Goal: Find contact information: Find contact information

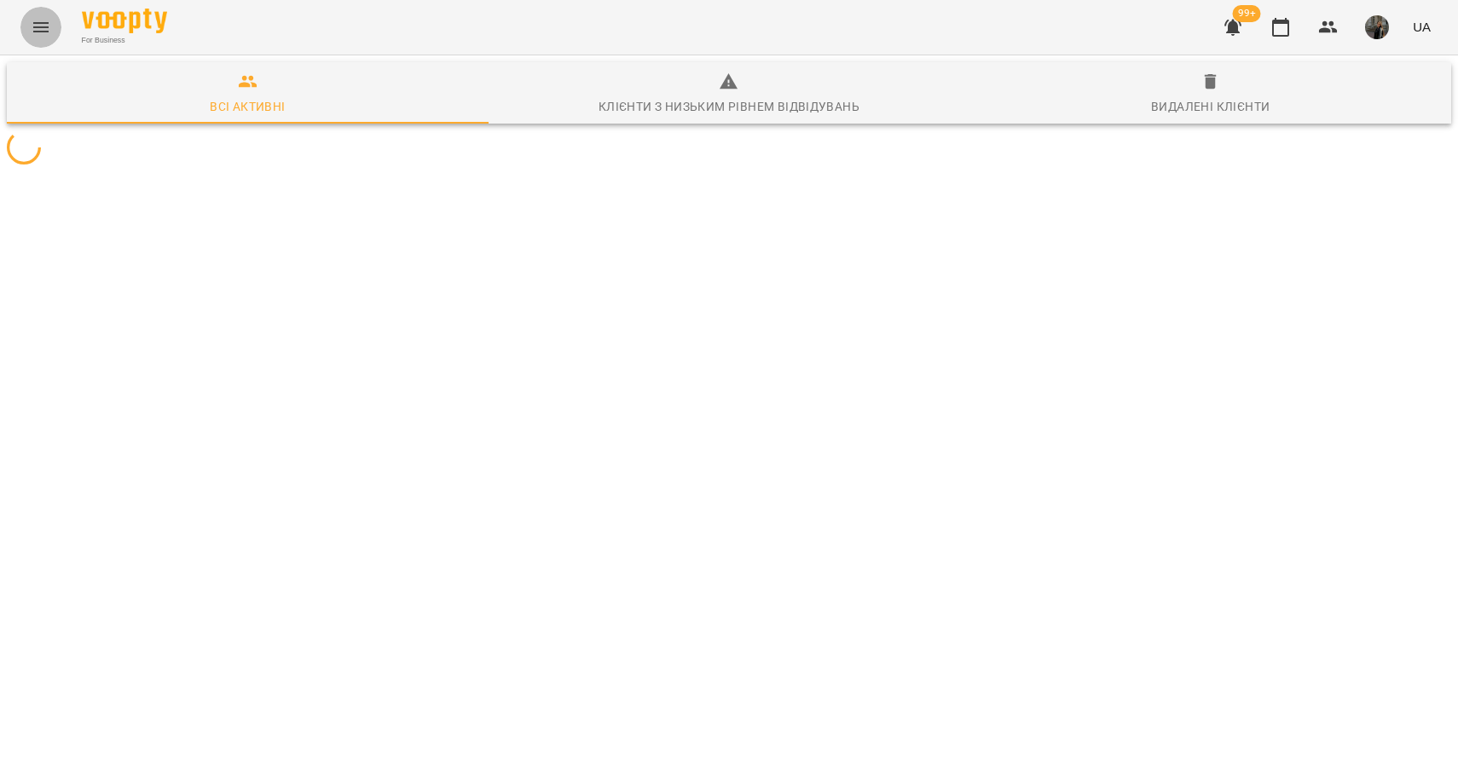
click at [51, 26] on button "Menu" at bounding box center [40, 27] width 41 height 41
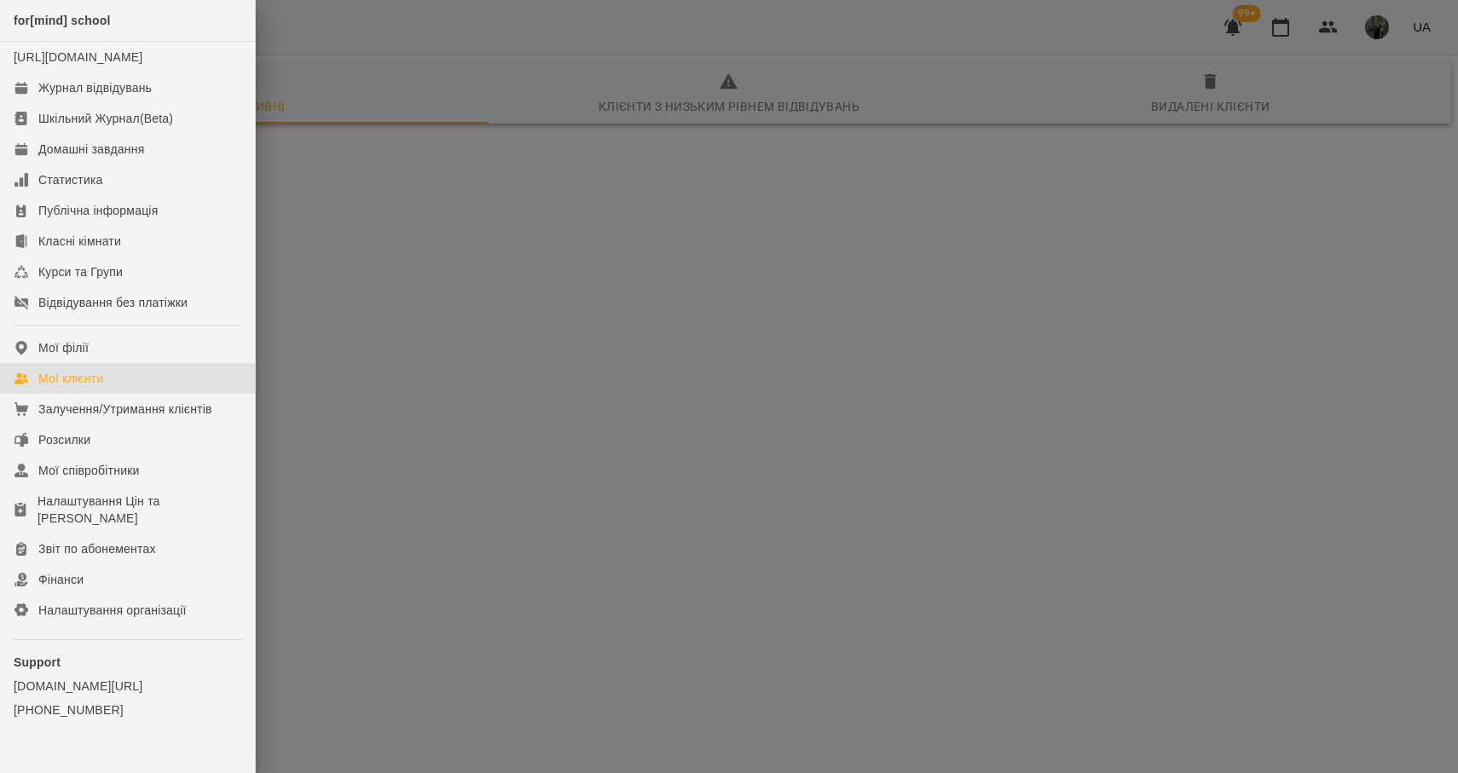
click at [81, 387] on div "Мої клієнти" at bounding box center [70, 378] width 65 height 17
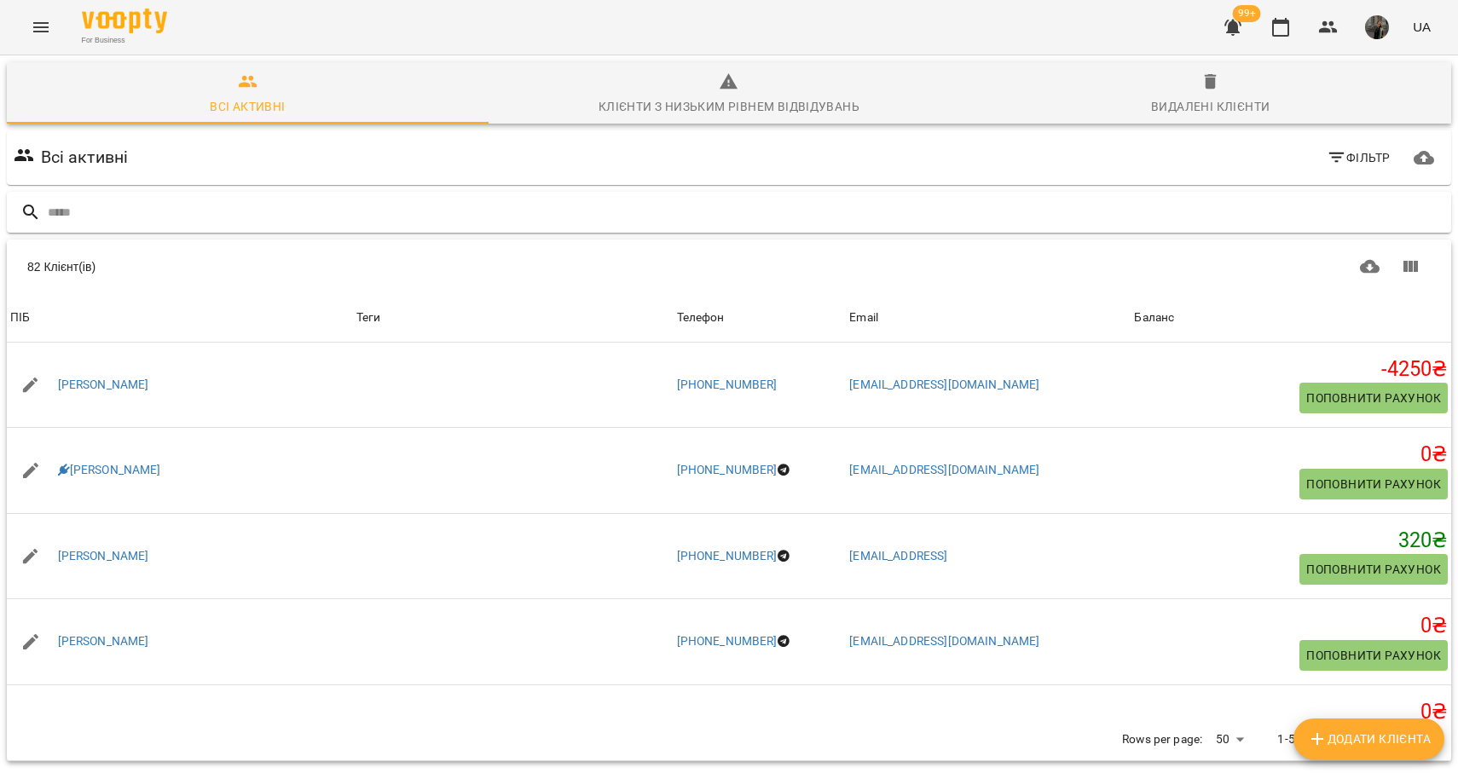
click at [232, 217] on input "text" at bounding box center [746, 213] width 1396 height 28
type input "****"
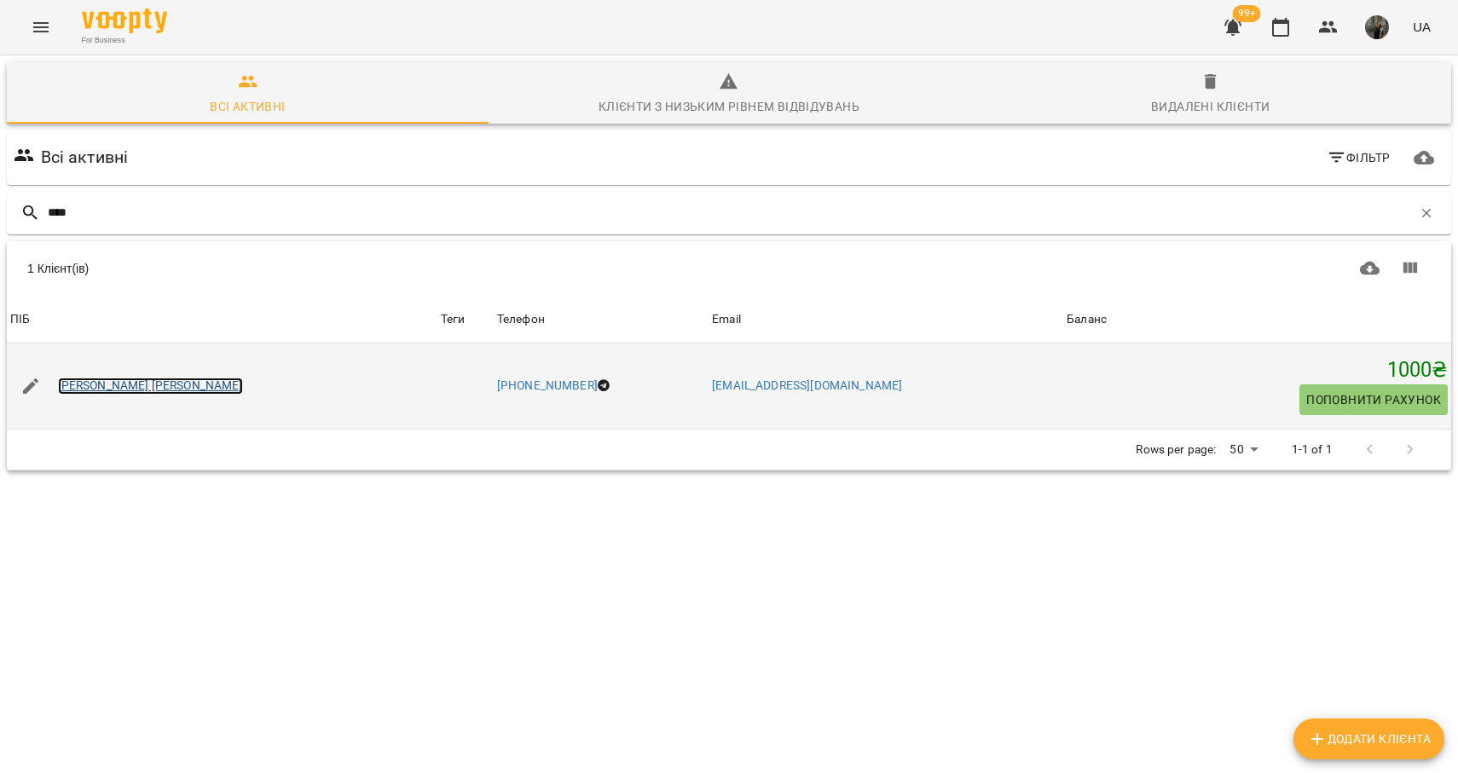
click at [108, 380] on link "[PERSON_NAME] [PERSON_NAME]" at bounding box center [150, 386] width 185 height 17
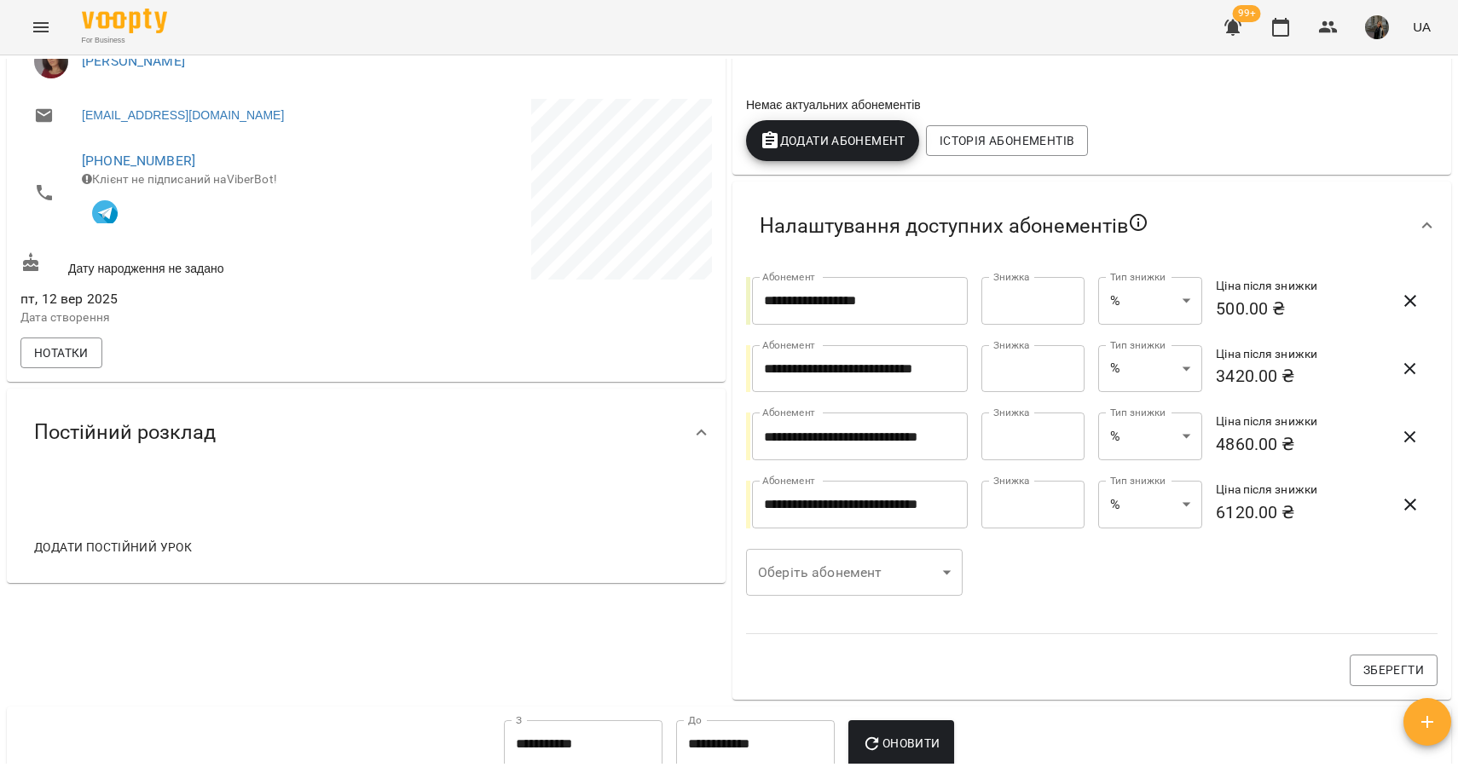
scroll to position [745, 0]
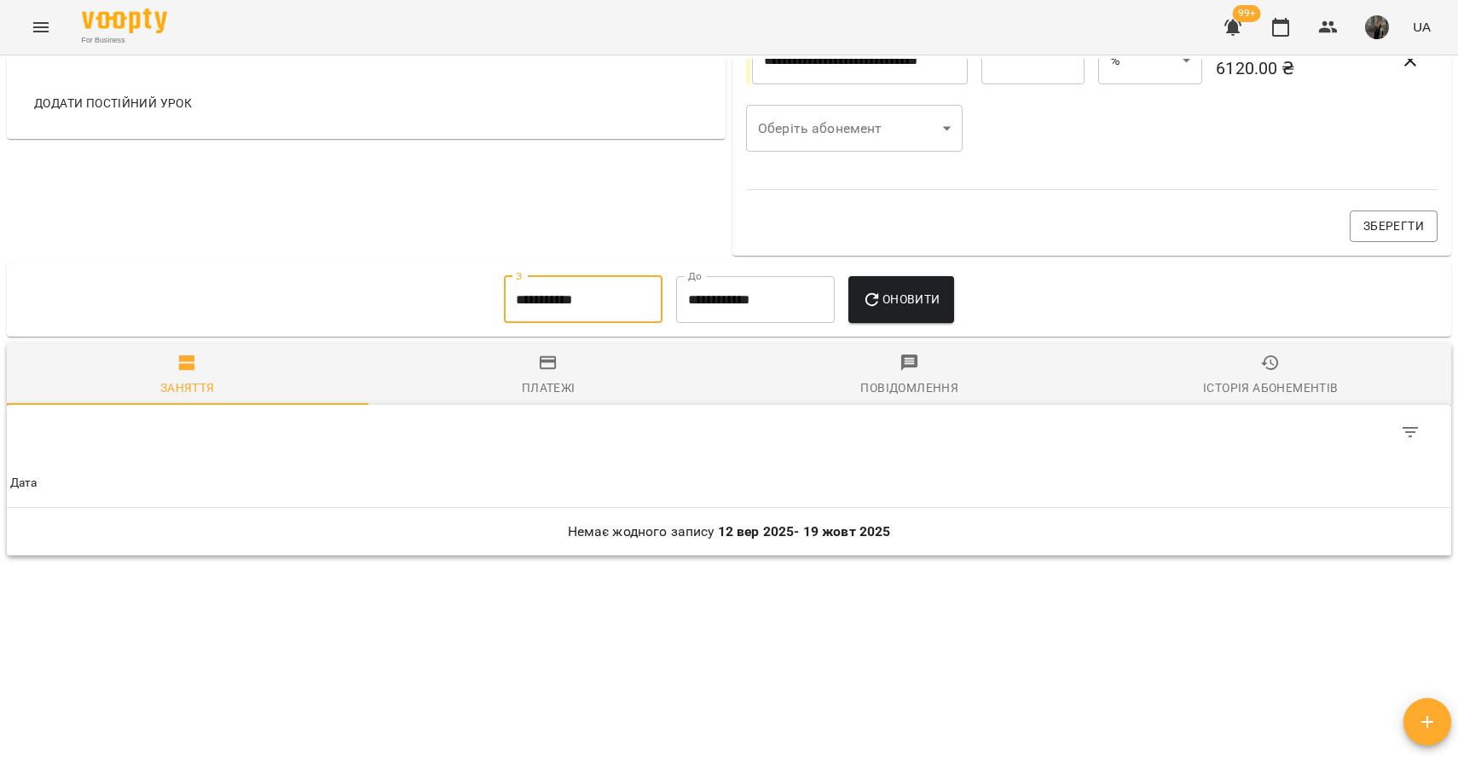
click at [566, 299] on input "**********" at bounding box center [583, 300] width 159 height 48
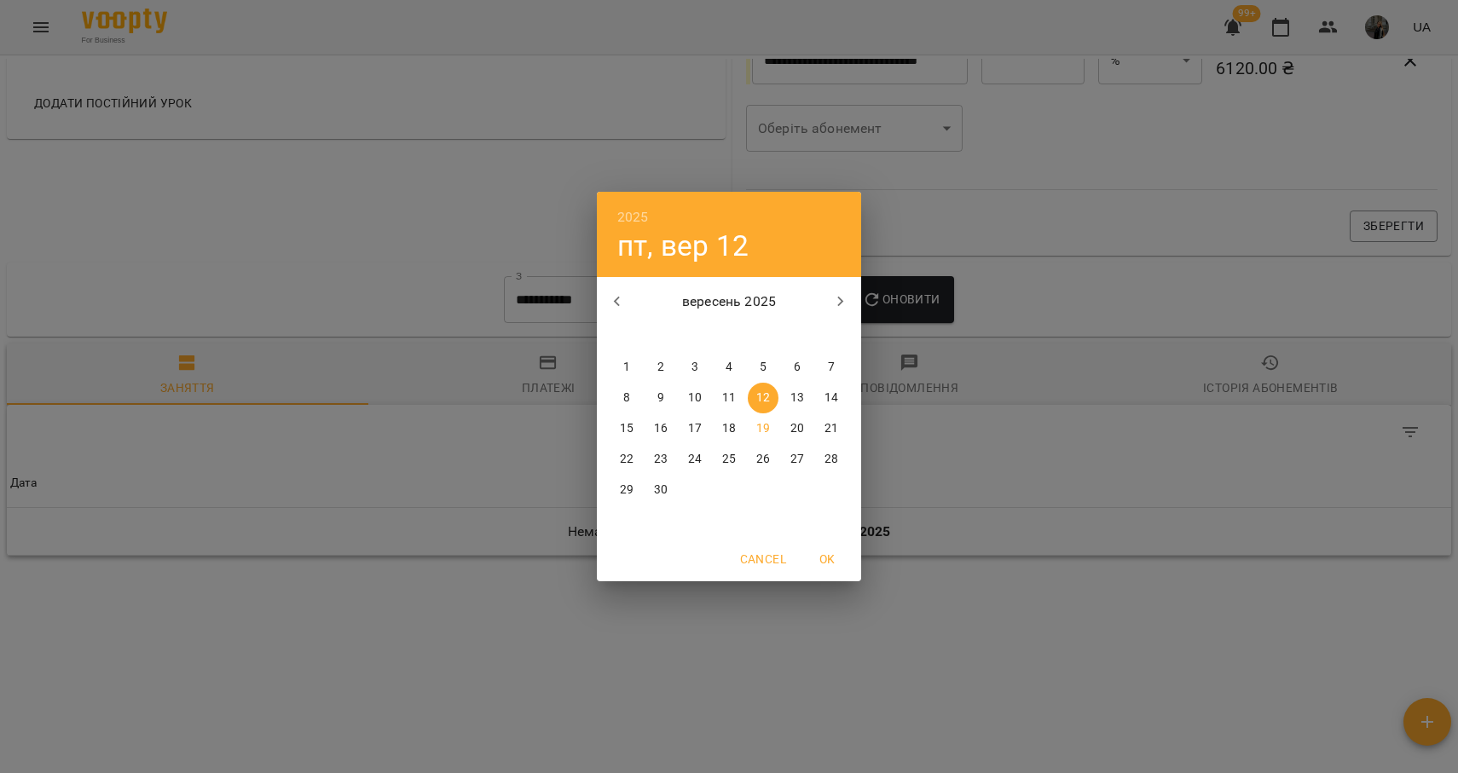
click at [627, 364] on p "1" at bounding box center [626, 367] width 7 height 17
type input "**********"
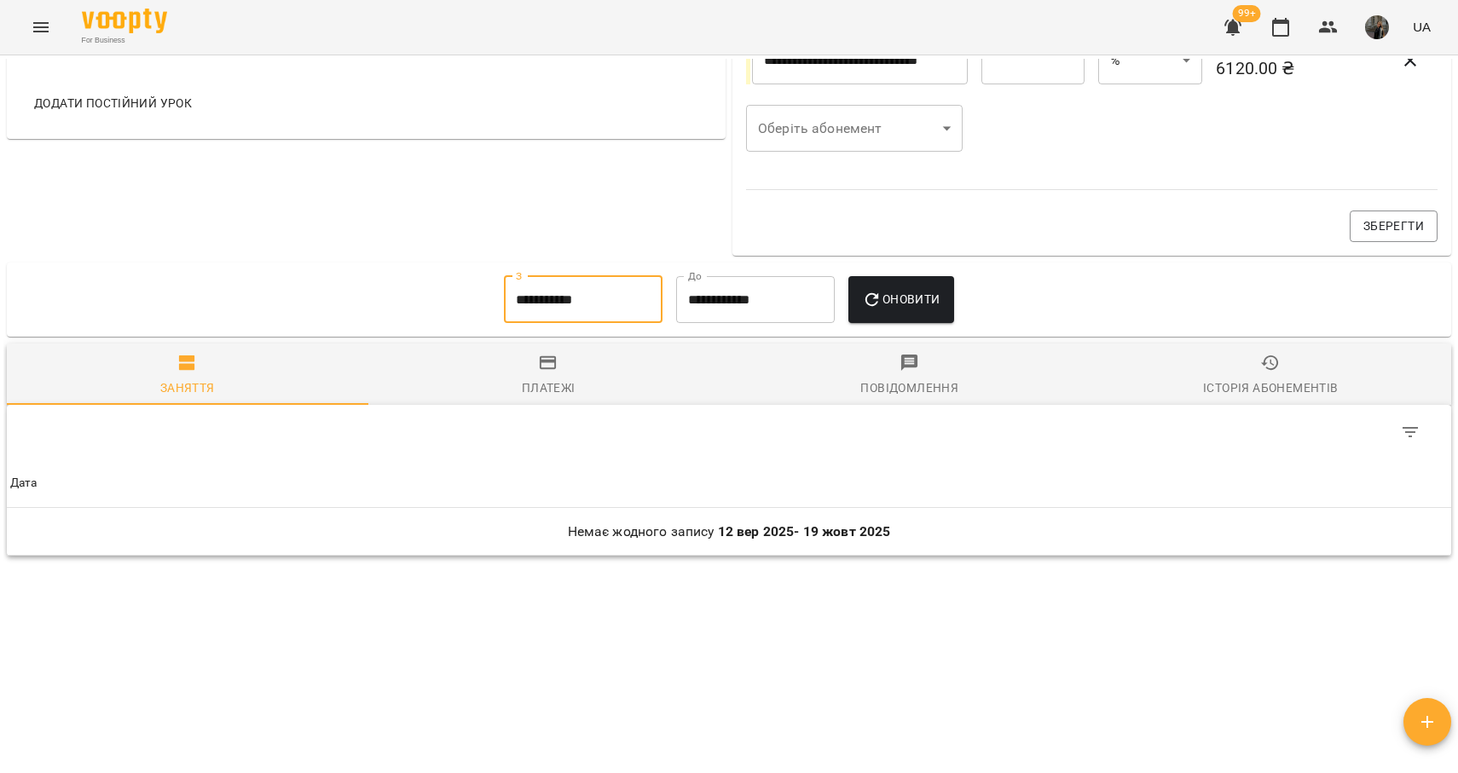
click at [908, 289] on span "Оновити" at bounding box center [901, 299] width 78 height 20
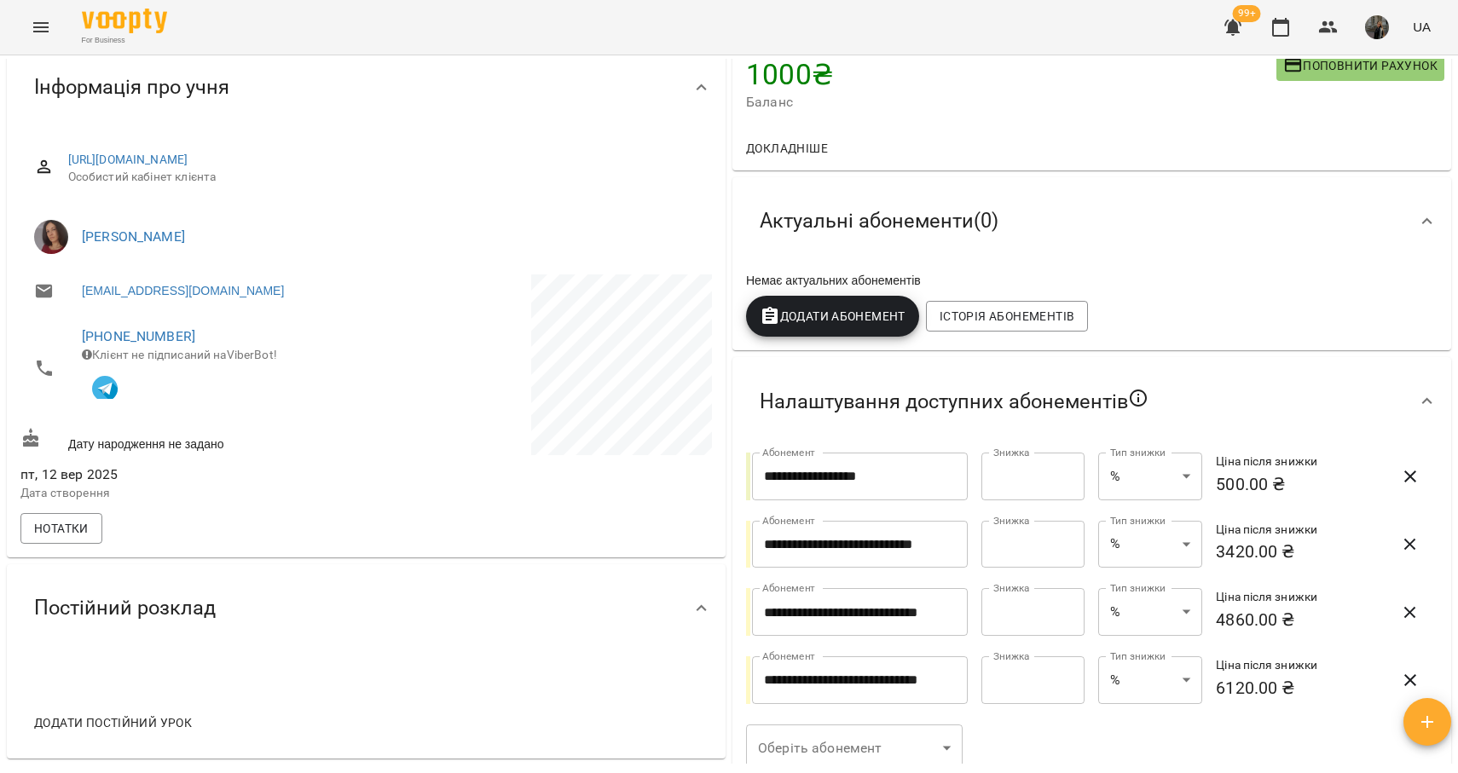
scroll to position [159, 0]
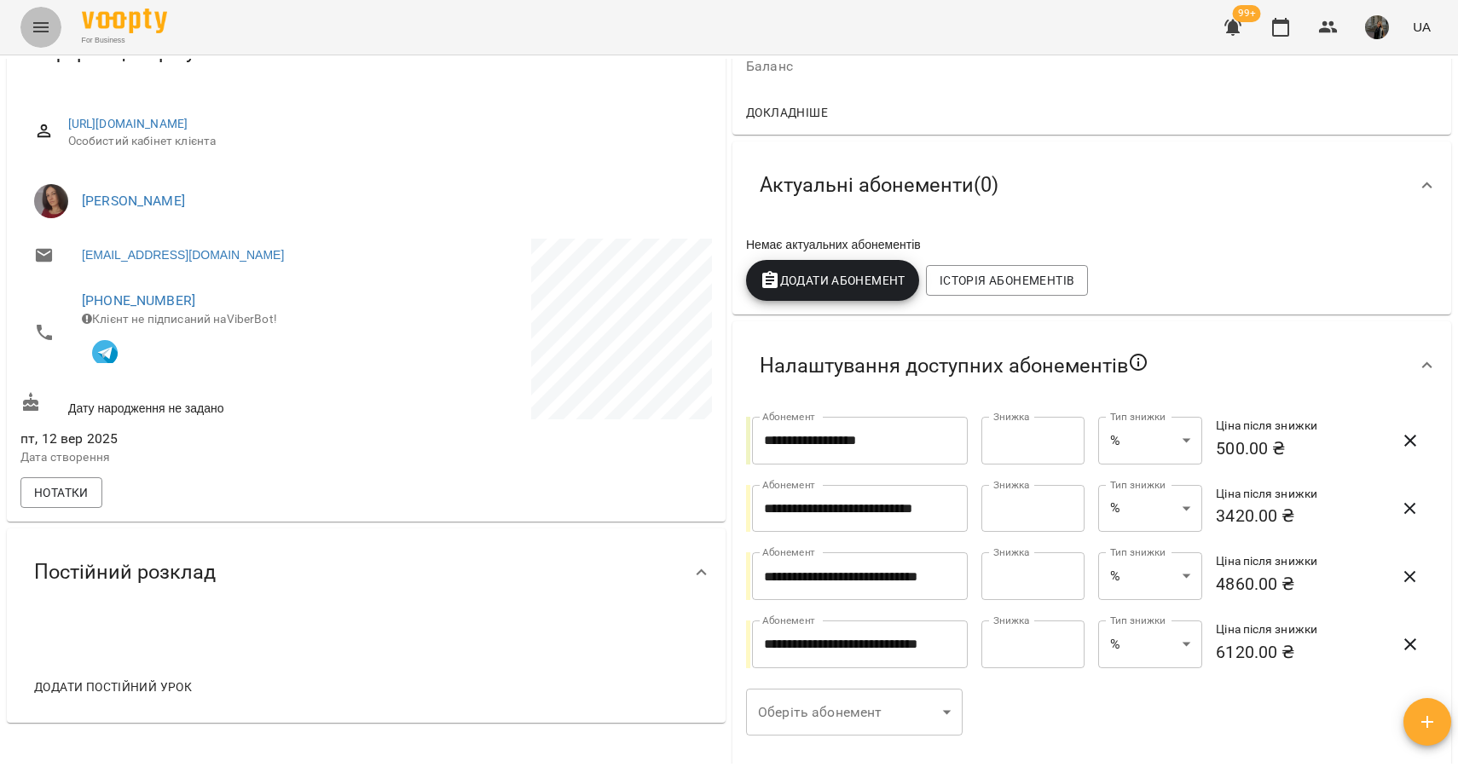
click at [44, 38] on button "Menu" at bounding box center [40, 27] width 41 height 41
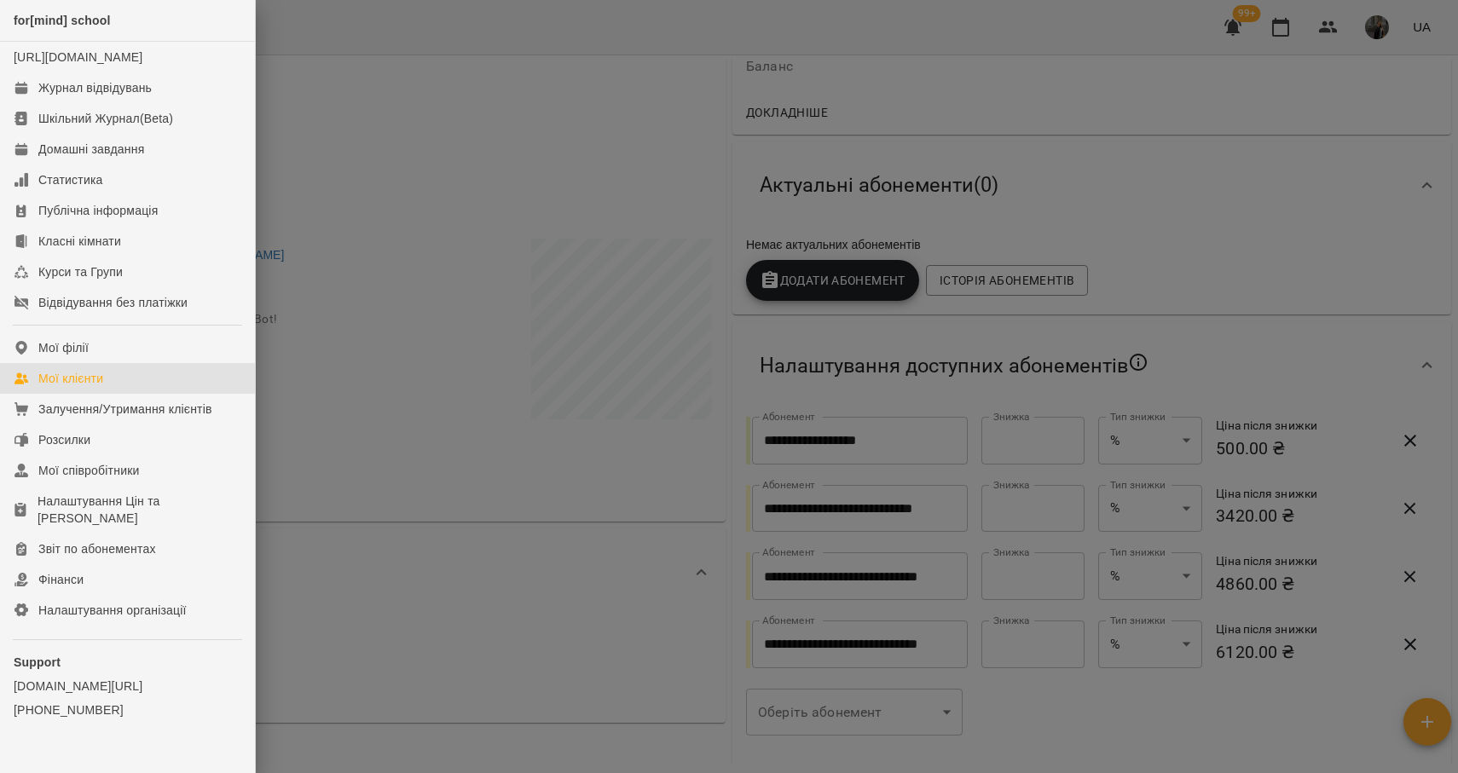
click at [101, 387] on div "Мої клієнти" at bounding box center [70, 378] width 65 height 17
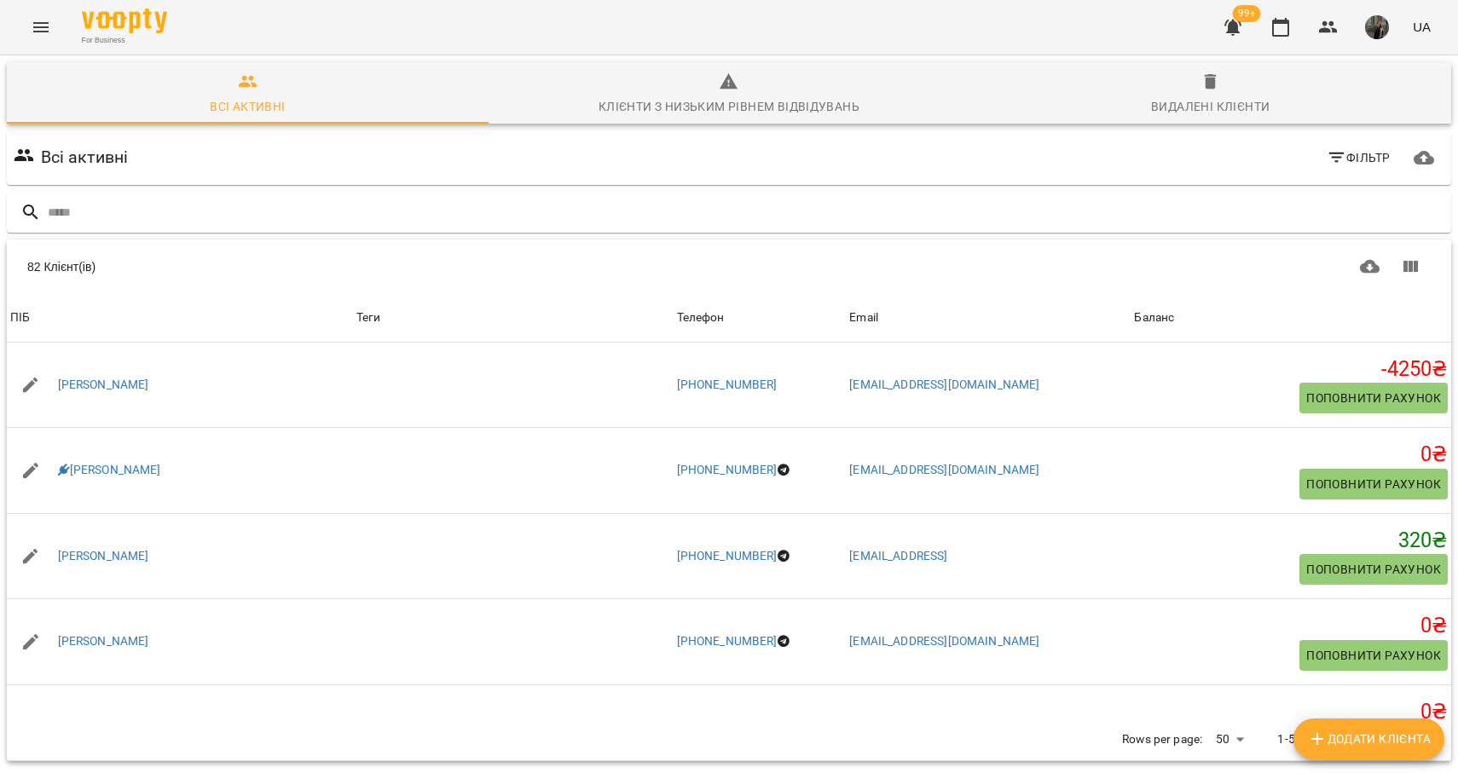
click at [41, 37] on button "Menu" at bounding box center [40, 27] width 41 height 41
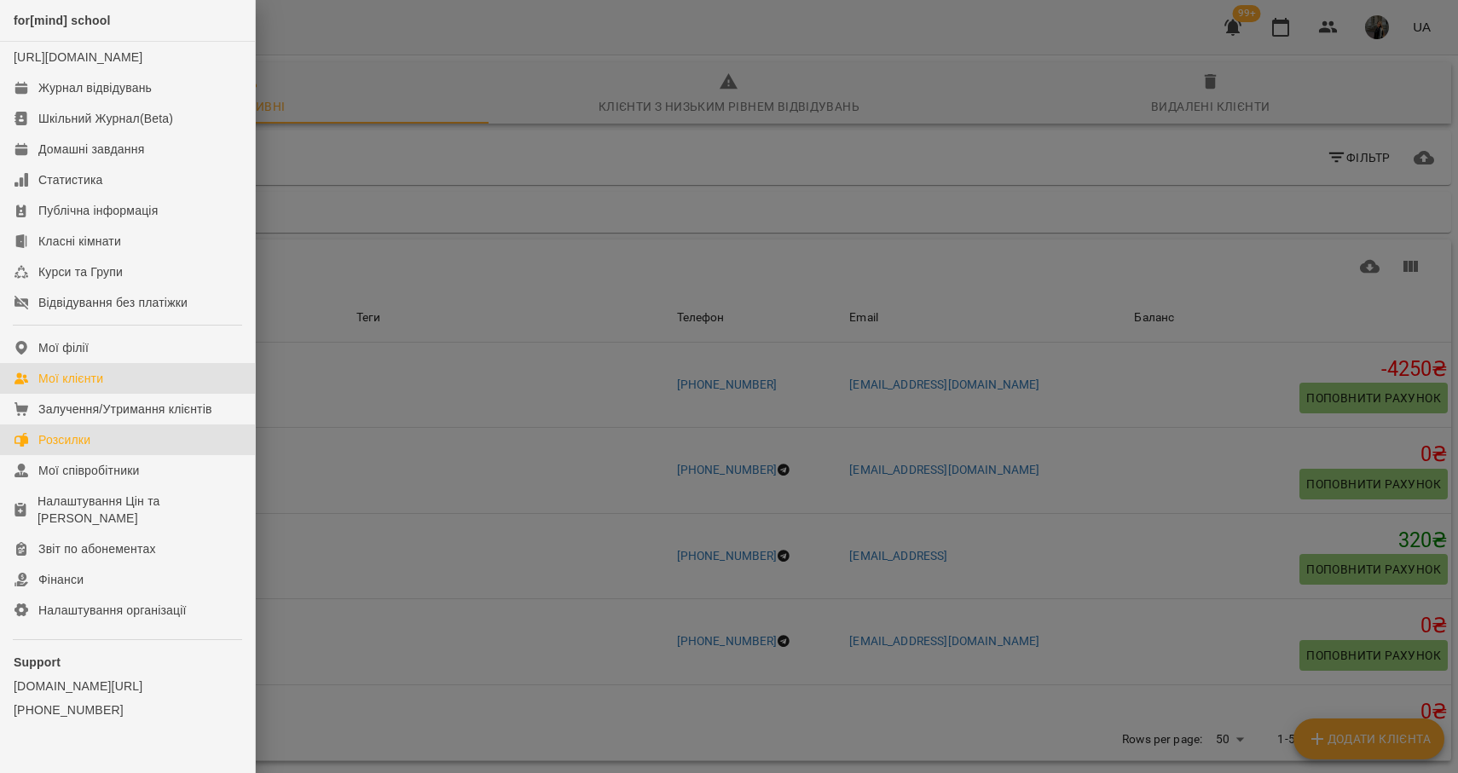
click at [73, 448] on link "Розсилки" at bounding box center [127, 440] width 255 height 31
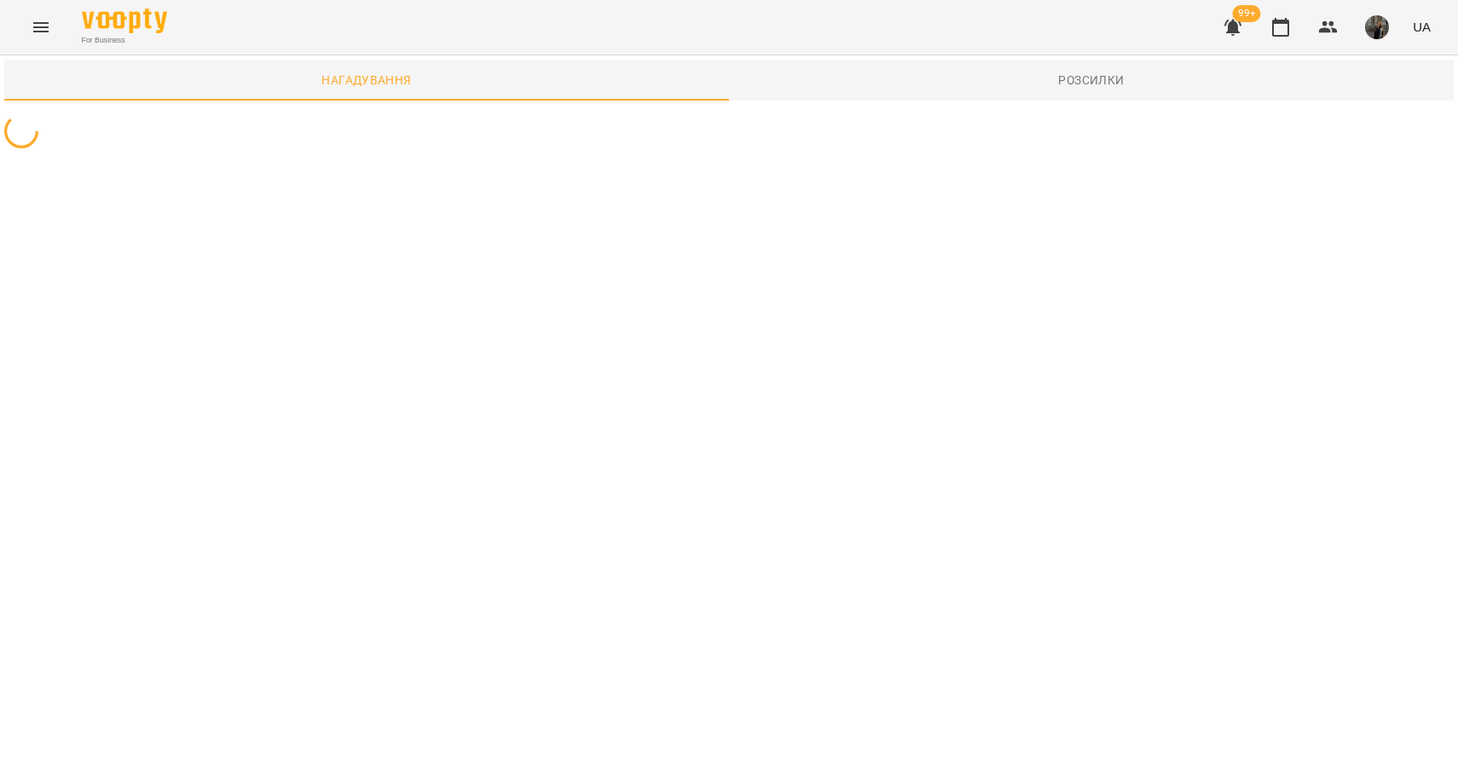
click at [53, 29] on button "Menu" at bounding box center [40, 27] width 41 height 41
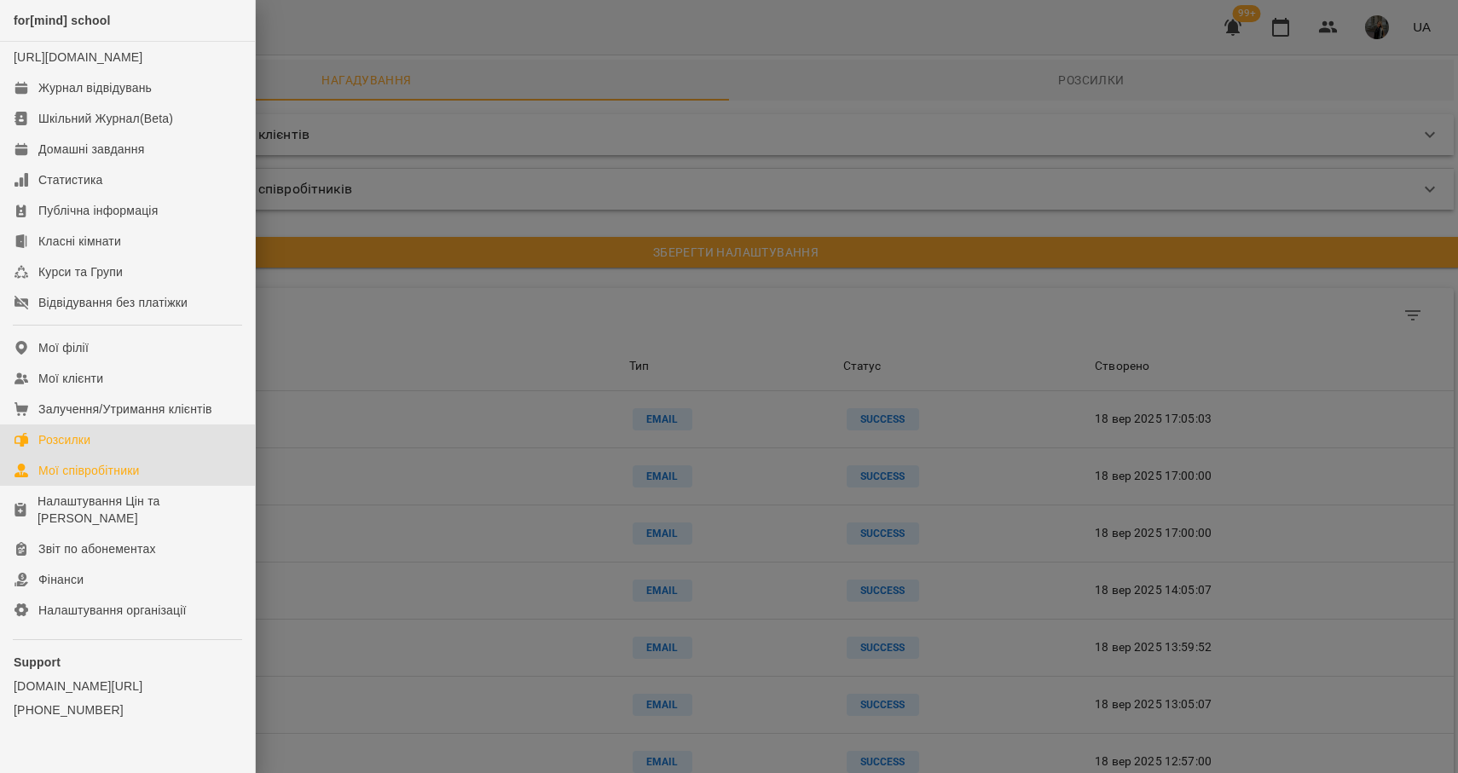
click at [104, 486] on link "Мої співробітники" at bounding box center [127, 470] width 255 height 31
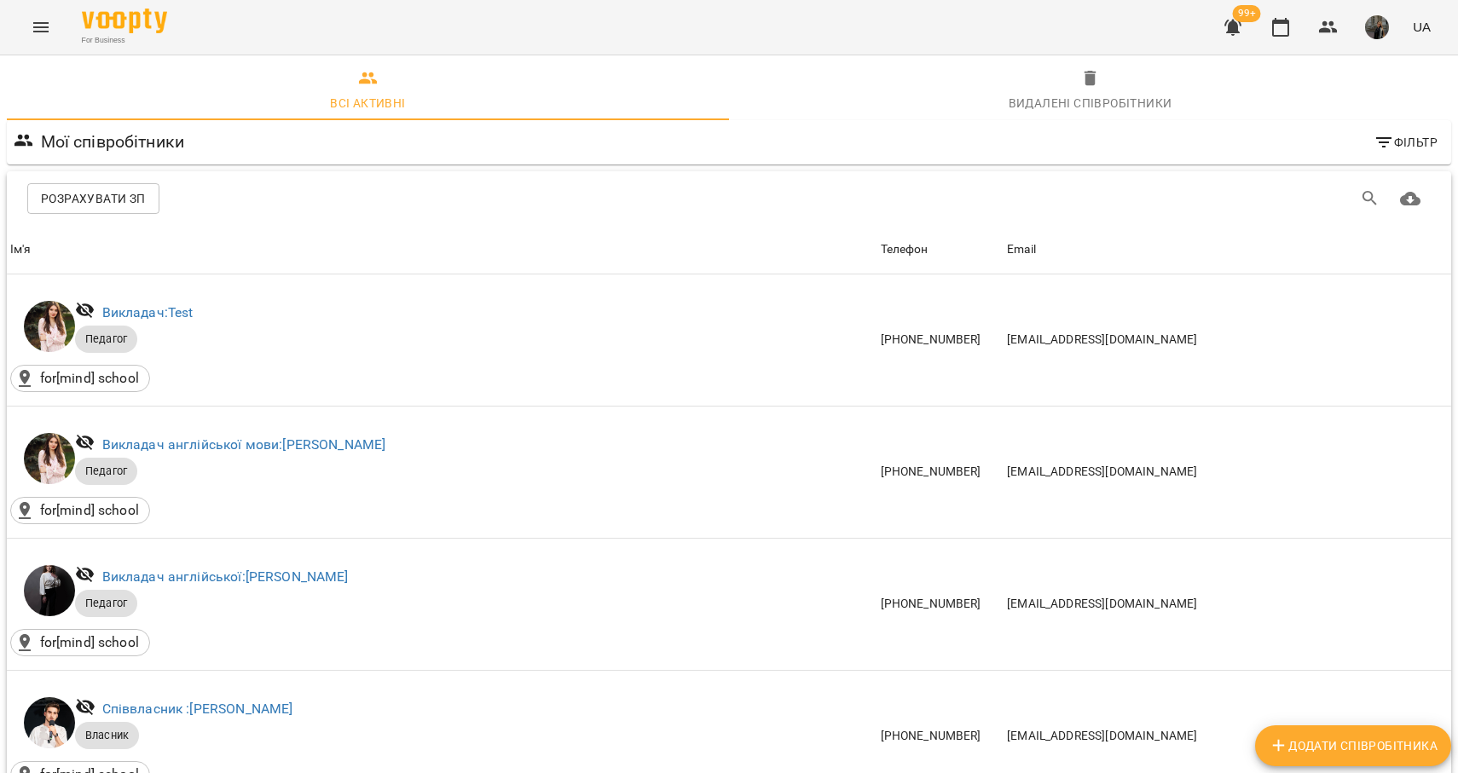
scroll to position [1497, 0]
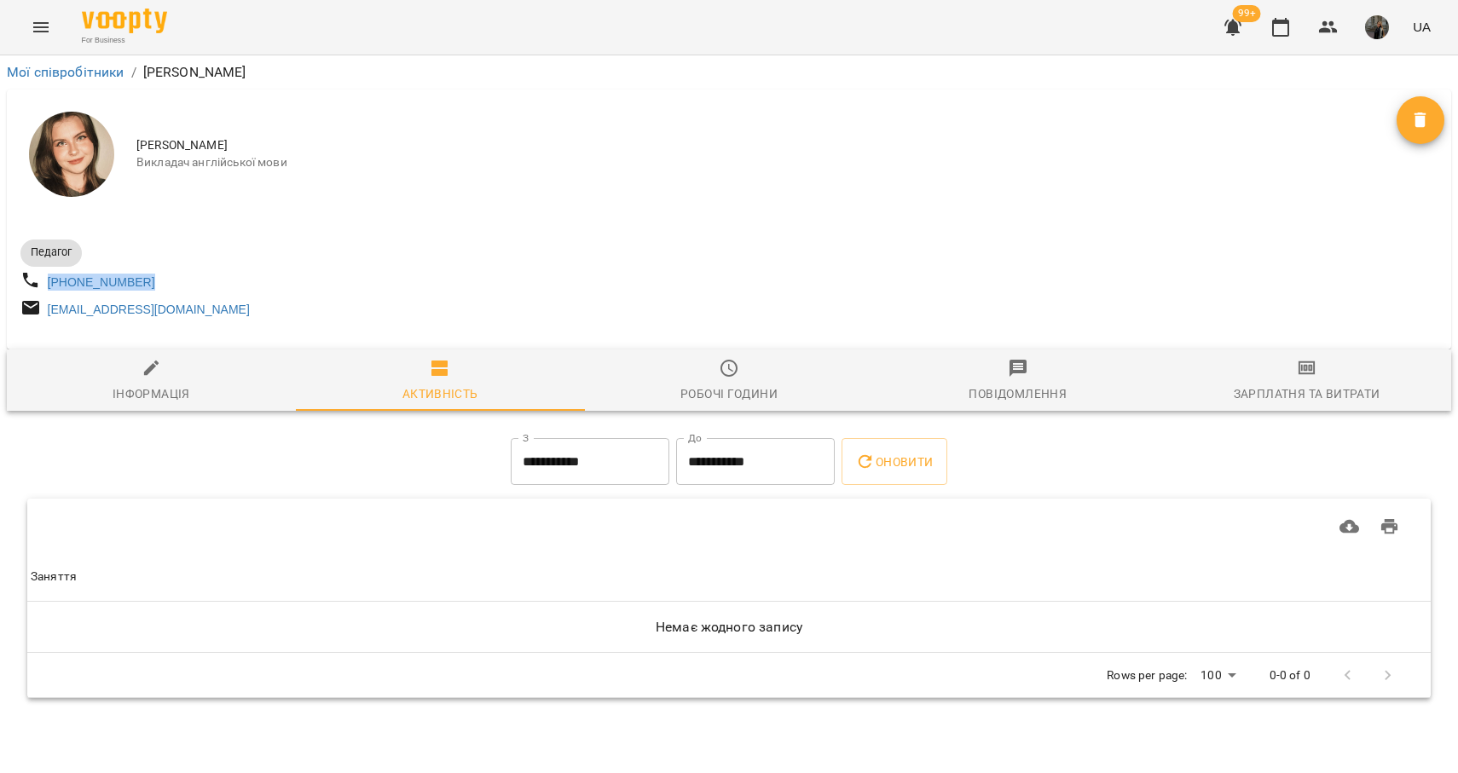
drag, startPoint x: 154, startPoint y: 283, endPoint x: 40, endPoint y: 286, distance: 114.3
click at [39, 286] on div "[PHONE_NUMBER]" at bounding box center [373, 283] width 712 height 32
click at [268, 298] on div "[PHONE_NUMBER]" at bounding box center [373, 283] width 712 height 32
drag, startPoint x: 260, startPoint y: 321, endPoint x: 44, endPoint y: 320, distance: 215.7
click at [44, 321] on div "[EMAIL_ADDRESS][DOMAIN_NAME]" at bounding box center [373, 310] width 712 height 32
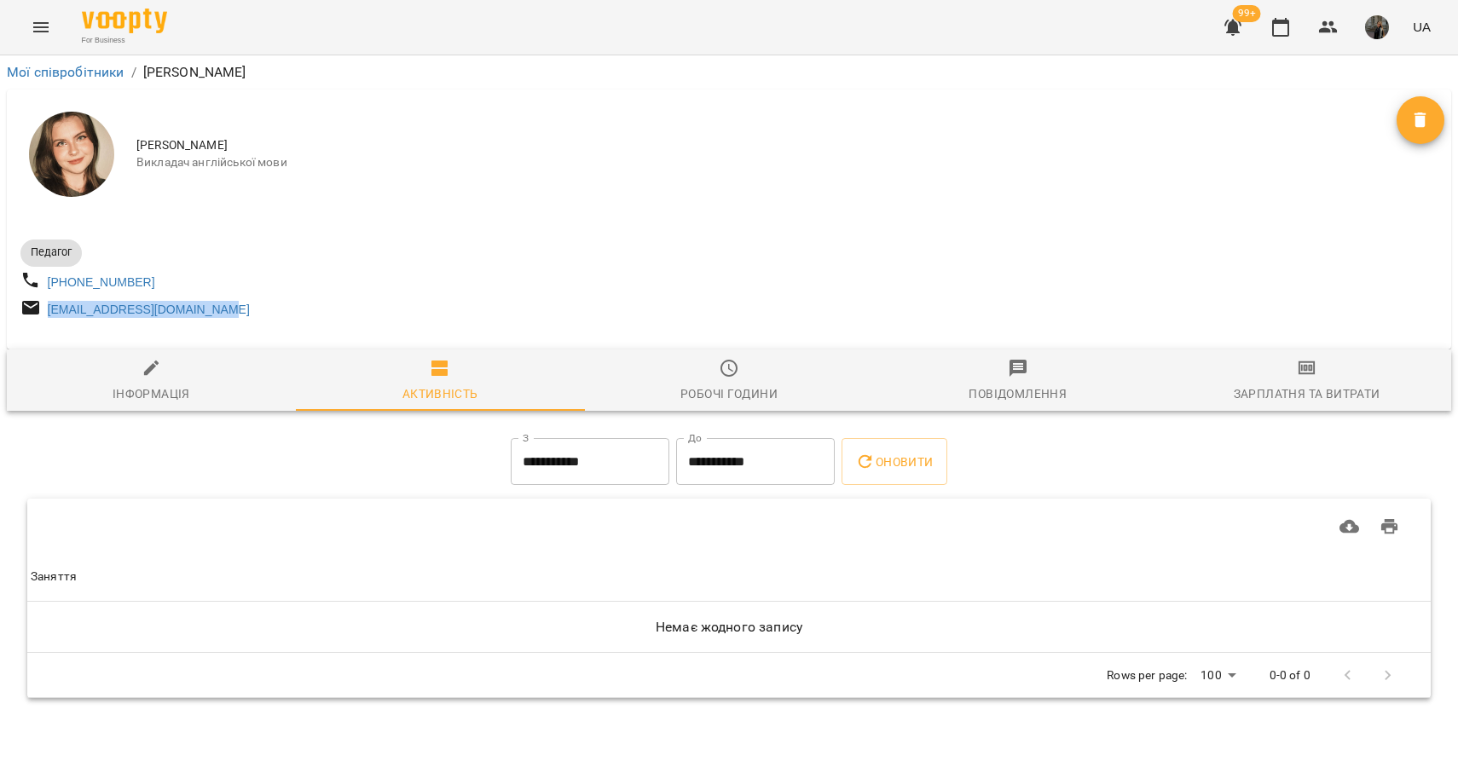
copy link "[EMAIL_ADDRESS][DOMAIN_NAME]"
drag, startPoint x: 178, startPoint y: 286, endPoint x: 36, endPoint y: 280, distance: 142.5
click at [36, 280] on div "[PHONE_NUMBER]" at bounding box center [373, 283] width 712 height 32
copy link "[PHONE_NUMBER]"
